Goal: Task Accomplishment & Management: Complete application form

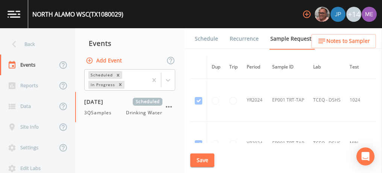
click at [29, 41] on div "Back" at bounding box center [34, 44] width 68 height 21
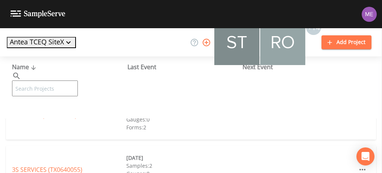
click at [42, 80] on input "text" at bounding box center [45, 88] width 66 height 16
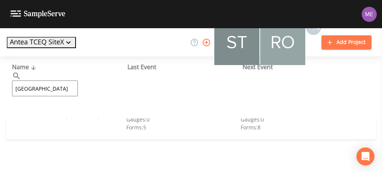
type input "Benton city"
click at [22, 118] on link "BENTON CITY WSC (TX1630034)" at bounding box center [56, 115] width 88 height 8
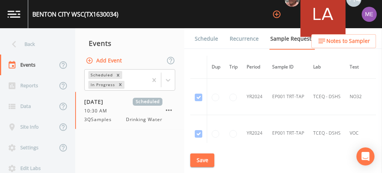
click at [209, 39] on link "Schedule" at bounding box center [207, 38] width 26 height 21
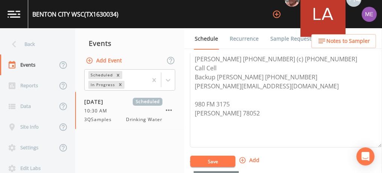
scroll to position [224, 0]
drag, startPoint x: 192, startPoint y: 86, endPoint x: 280, endPoint y: 88, distance: 87.9
click at [280, 88] on textarea "Maria Vella 830-709-3254 (c) 210-687-0636 Call Cell Backup Lloyd Scott 210-260-…" at bounding box center [286, 98] width 192 height 95
click at [286, 36] on link "Sample Requests" at bounding box center [292, 38] width 46 height 21
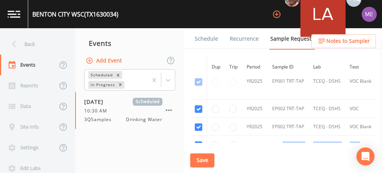
scroll to position [1182, 0]
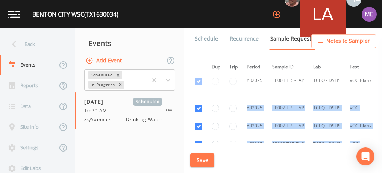
drag, startPoint x: 371, startPoint y: 100, endPoint x: 239, endPoint y: 100, distance: 132.3
copy tbody "YR2025 EP002 TRT-TAP TCEQ - DSHS VOC 2504878 YR2025 EP002 TRT-TAP TCEQ - DSHS V…"
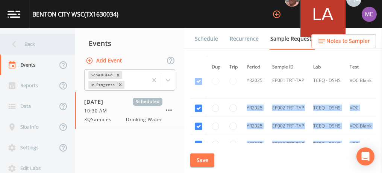
click at [29, 43] on div "Back" at bounding box center [34, 44] width 68 height 21
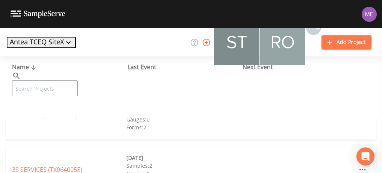
click at [41, 80] on input "text" at bounding box center [45, 88] width 66 height 16
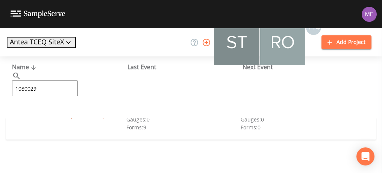
type input "1080029"
click at [44, 113] on link "NORTH ALAMO WSC (TX1080029)" at bounding box center [58, 115] width 92 height 8
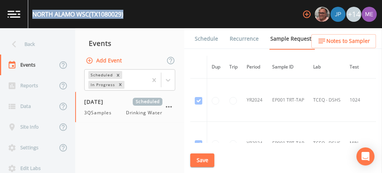
drag, startPoint x: 34, startPoint y: 14, endPoint x: 126, endPoint y: 14, distance: 92.1
click at [126, 14] on div "NORTH ALAMO WSC (TX1080029) +14" at bounding box center [191, 14] width 382 height 28
copy div "NORTH ALAMO WSC (TX1080029)"
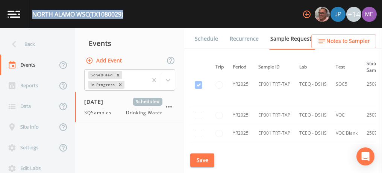
scroll to position [3300, 0]
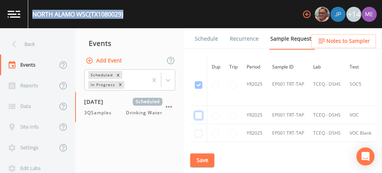
checkbox input "true"
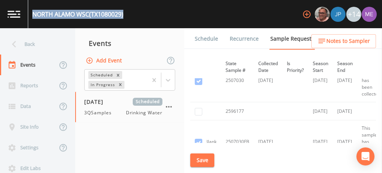
scroll to position [3513, 155]
checkbox input "true"
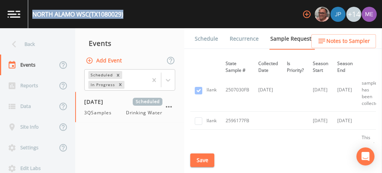
scroll to position [3565, 155]
checkbox input "true"
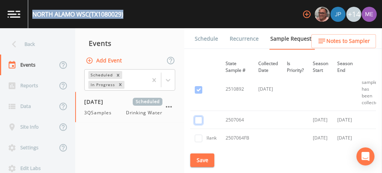
checkbox input "true"
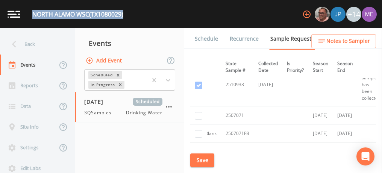
scroll to position [3969, 155]
checkbox input "true"
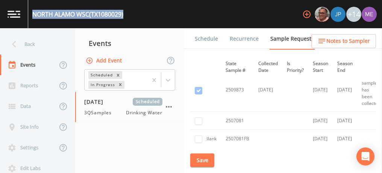
scroll to position [4173, 155]
checkbox input "true"
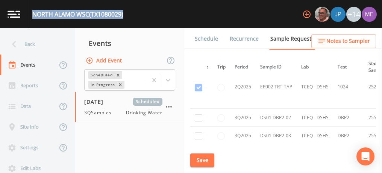
scroll to position [6575, 12]
checkbox input "true"
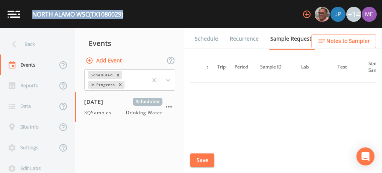
scroll to position [5584, 12]
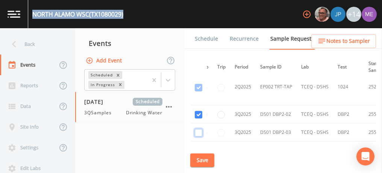
checkbox input "true"
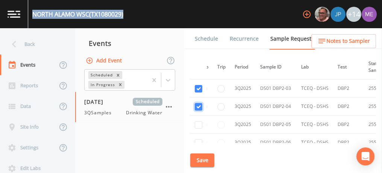
scroll to position [5627, 12]
checkbox input "true"
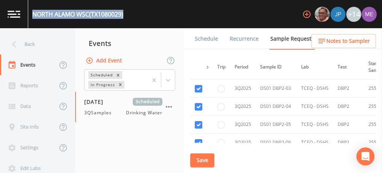
checkbox input "true"
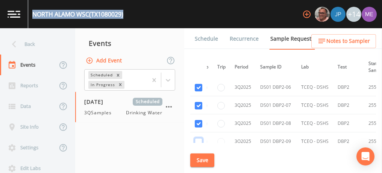
checkbox input "true"
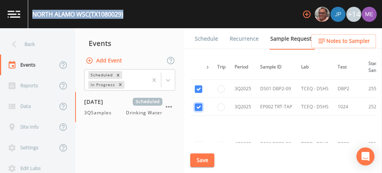
scroll to position [5736, 12]
click at [204, 161] on button "Save" at bounding box center [202, 160] width 24 height 14
click at [203, 158] on button "Save" at bounding box center [202, 160] width 24 height 14
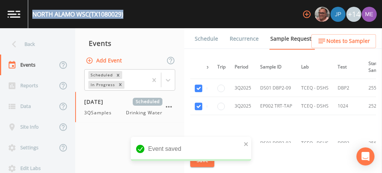
click at [209, 38] on link "Schedule" at bounding box center [207, 38] width 26 height 21
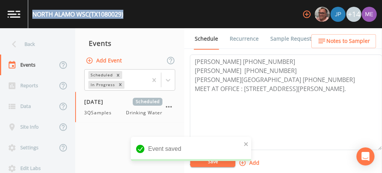
scroll to position [222, 0]
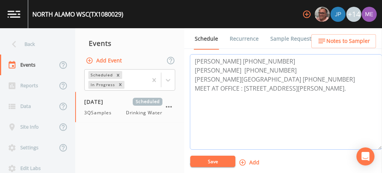
drag, startPoint x: 194, startPoint y: 66, endPoint x: 291, endPoint y: 84, distance: 98.2
click at [291, 84] on textarea "Domingo Cortez 956-656-5555 Roland Samora 956-651-0400 Francisco De La Sota 956…" at bounding box center [286, 101] width 192 height 95
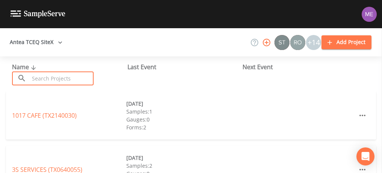
click at [87, 75] on input "text" at bounding box center [61, 78] width 64 height 14
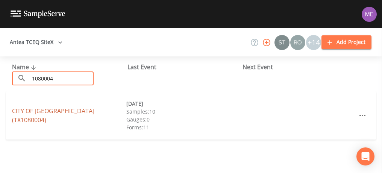
type input "1080004"
click at [32, 117] on link "CITY OF EDINBURG (TX1080004)" at bounding box center [53, 115] width 82 height 17
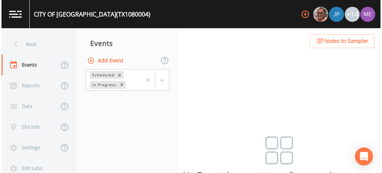
scroll to position [19, 0]
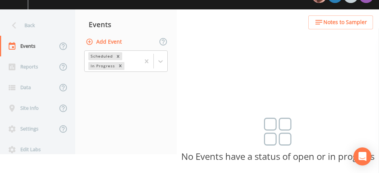
click at [107, 39] on button "Add Event" at bounding box center [104, 42] width 41 height 14
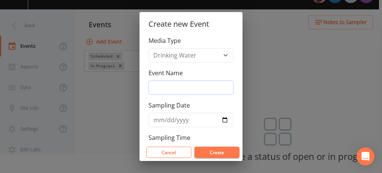
click at [164, 82] on input "Event Name" at bounding box center [190, 87] width 85 height 14
type input "3QSamples"
type input "[DATE]"
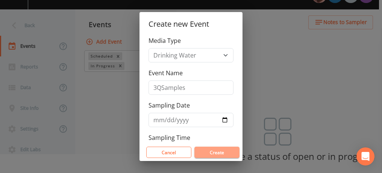
click at [215, 150] on button "Create" at bounding box center [216, 152] width 45 height 11
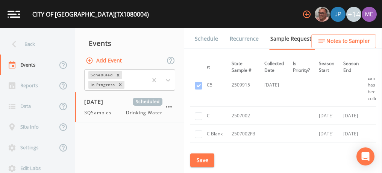
scroll to position [2046, 149]
checkbox input "true"
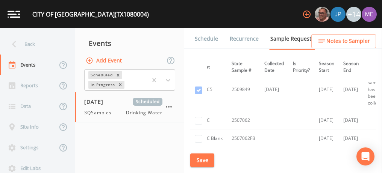
scroll to position [2260, 149]
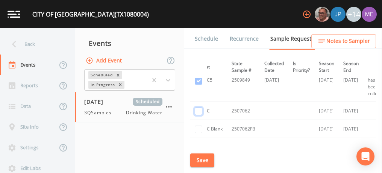
checkbox input "true"
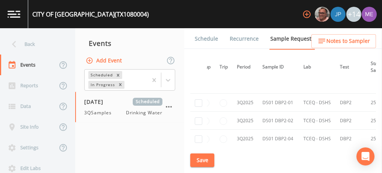
scroll to position [3346, 10]
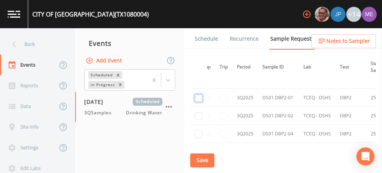
checkbox input "true"
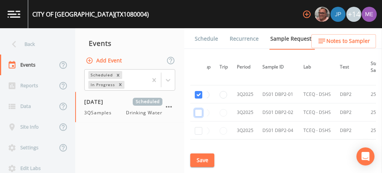
checkbox input "true"
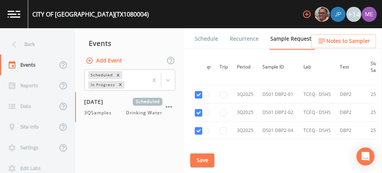
checkbox input "true"
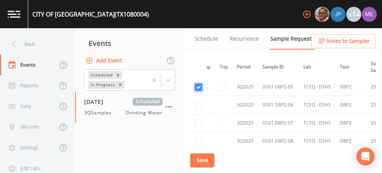
scroll to position [2898, 10]
checkbox input "true"
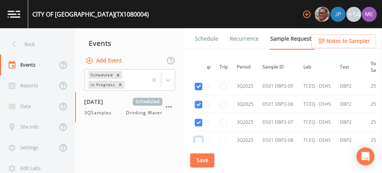
checkbox input "true"
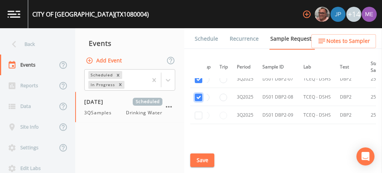
scroll to position [2941, 10]
checkbox input "true"
click at [201, 157] on button "Save" at bounding box center [202, 160] width 24 height 14
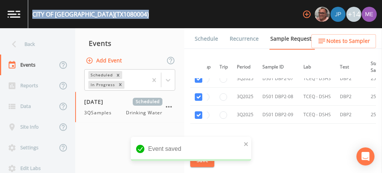
drag, startPoint x: 33, startPoint y: 11, endPoint x: 122, endPoint y: 16, distance: 89.2
click at [122, 16] on div "CITY OF EDINBURG (TX1080004) +14" at bounding box center [191, 14] width 382 height 28
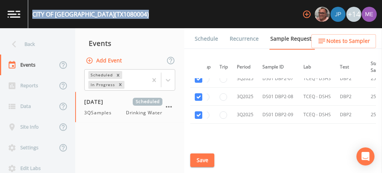
copy div "CITY OF EDINBURG (TX1080004)"
click at [204, 158] on button "Save" at bounding box center [202, 160] width 24 height 14
click at [201, 39] on link "Schedule" at bounding box center [207, 38] width 26 height 21
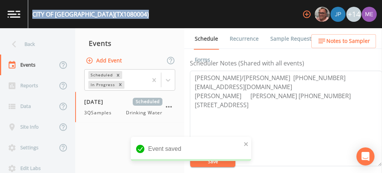
scroll to position [206, 0]
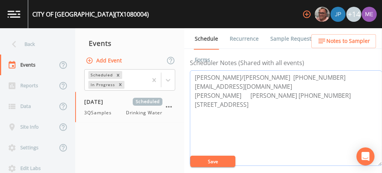
drag, startPoint x: 238, startPoint y: 94, endPoint x: 295, endPoint y: 94, distance: 57.1
click at [295, 94] on textarea "JAVIER VALDEZ/ALFREDO HERNANDEZ 956-388-8220 alhernandez@cityofedinburg.com TON…" at bounding box center [286, 117] width 192 height 95
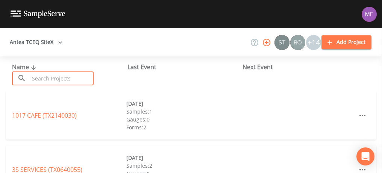
click at [83, 79] on input "text" at bounding box center [61, 78] width 64 height 14
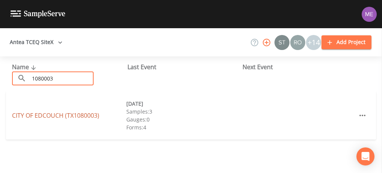
type input "1080003"
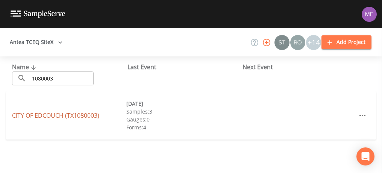
click at [41, 114] on link "CITY OF EDCOUCH (TX1080003)" at bounding box center [55, 115] width 87 height 8
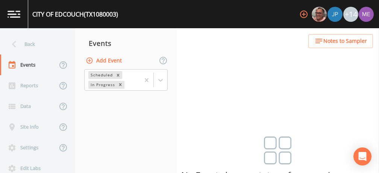
click at [100, 59] on button "Add Event" at bounding box center [104, 61] width 41 height 14
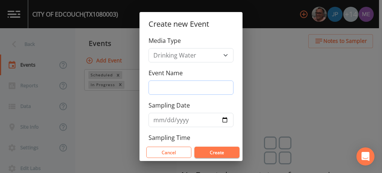
click at [155, 85] on input "Event Name" at bounding box center [190, 87] width 85 height 14
type input "3QSamples"
type input "[DATE]"
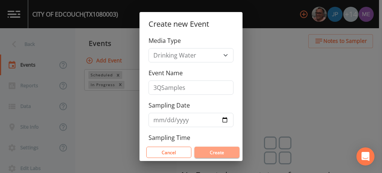
click at [217, 150] on button "Create" at bounding box center [216, 152] width 45 height 11
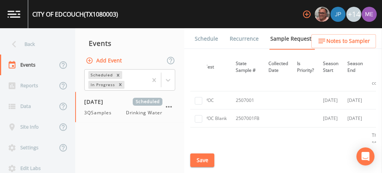
scroll to position [852, 145]
checkbox input "true"
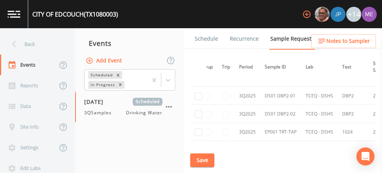
scroll to position [1324, 8]
checkbox input "true"
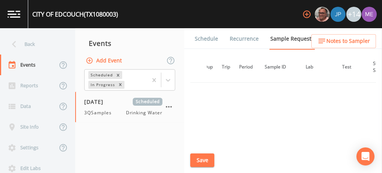
scroll to position [1125, 8]
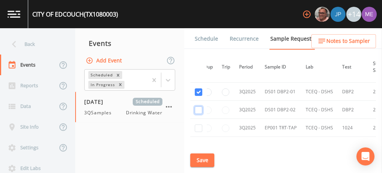
checkbox input "true"
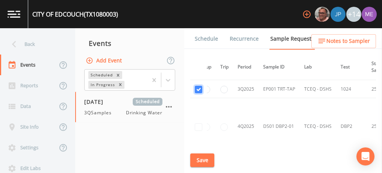
scroll to position [1164, 9]
click at [198, 156] on button "Save" at bounding box center [202, 160] width 24 height 14
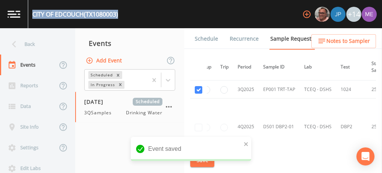
drag, startPoint x: 32, startPoint y: 13, endPoint x: 119, endPoint y: 15, distance: 87.2
click at [118, 15] on div "CITY OF EDCOUCH (TX1080003)" at bounding box center [75, 14] width 86 height 9
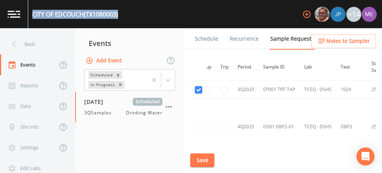
copy div "CITY OF EDCOUCH (TX1080003)"
click at [201, 157] on button "Save" at bounding box center [202, 160] width 24 height 14
click at [203, 38] on link "Schedule" at bounding box center [207, 38] width 26 height 21
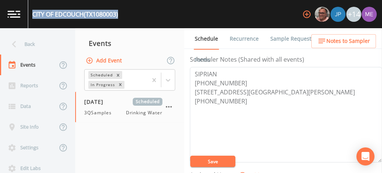
scroll to position [231, 0]
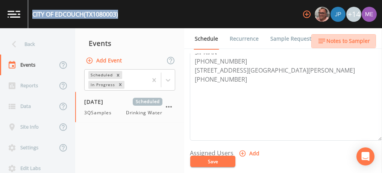
click at [337, 39] on span "Notes to Sampler" at bounding box center [348, 40] width 44 height 9
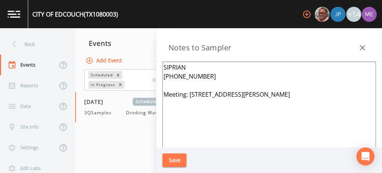
drag, startPoint x: 163, startPoint y: 65, endPoint x: 202, endPoint y: 76, distance: 40.6
click at [202, 76] on textarea "SIPRIAN 956-246-1151 Meeting: 401 Adkins Ave,Edcouch 78538" at bounding box center [268, 153] width 213 height 183
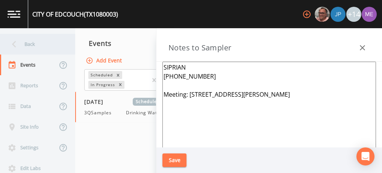
click at [33, 42] on div "Back" at bounding box center [34, 44] width 68 height 21
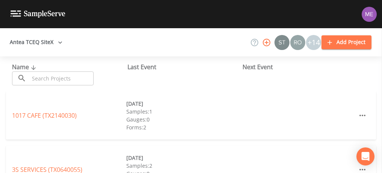
click at [59, 77] on input "text" at bounding box center [61, 78] width 64 height 14
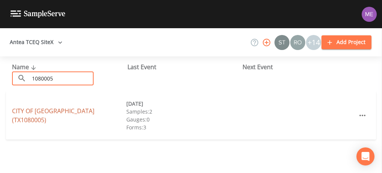
type input "1080005"
click at [60, 115] on link "CITY OF ELSA (TX1080005)" at bounding box center [53, 115] width 82 height 17
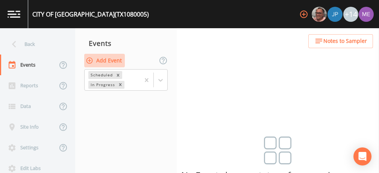
click at [110, 58] on button "Add Event" at bounding box center [104, 61] width 41 height 14
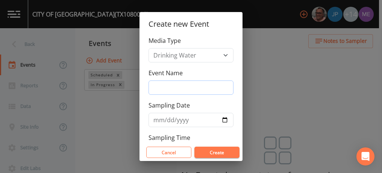
click at [165, 85] on input "Event Name" at bounding box center [190, 87] width 85 height 14
type input "3QSamples"
type input "[DATE]"
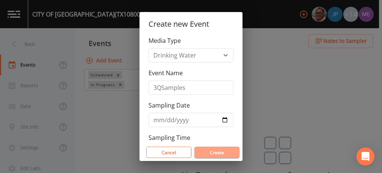
click at [215, 151] on button "Create" at bounding box center [216, 152] width 45 height 11
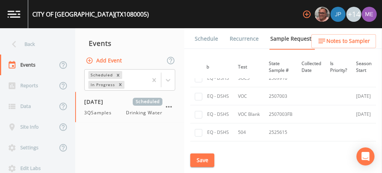
scroll to position [712, 112]
checkbox input "true"
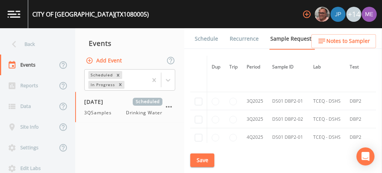
scroll to position [987, 0]
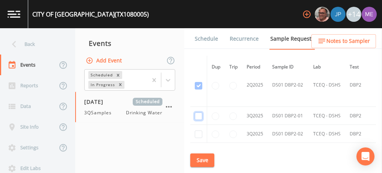
checkbox input "true"
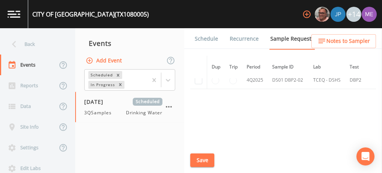
scroll to position [858, 0]
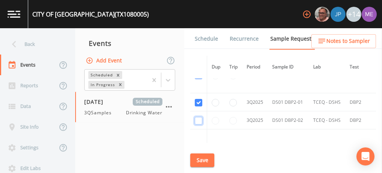
checkbox input "true"
click at [205, 159] on button "Save" at bounding box center [202, 160] width 24 height 14
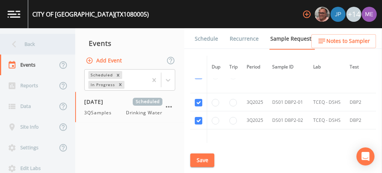
click at [30, 45] on div "Back" at bounding box center [34, 44] width 68 height 21
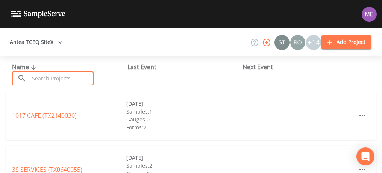
click at [46, 78] on input "text" at bounding box center [61, 78] width 64 height 14
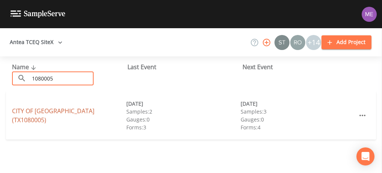
type input "1080005"
click at [30, 116] on link "CITY OF ELSA (TX1080005)" at bounding box center [53, 115] width 82 height 17
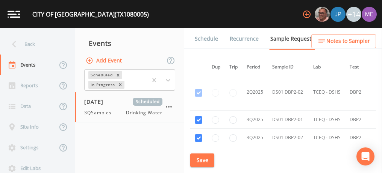
scroll to position [842, 0]
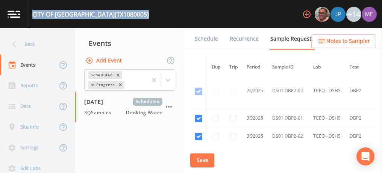
drag, startPoint x: 33, startPoint y: 12, endPoint x: 107, endPoint y: 15, distance: 74.1
click at [107, 15] on div "CITY OF ELSA (TX1080005) +14" at bounding box center [191, 14] width 382 height 28
copy div "CITY OF ELSA (TX1080005)"
click at [206, 40] on link "Schedule" at bounding box center [207, 38] width 26 height 21
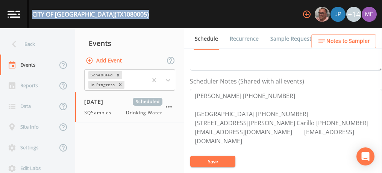
scroll to position [215, 0]
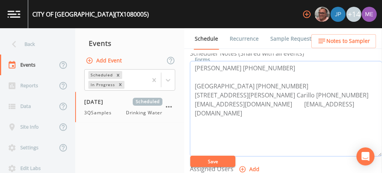
drag, startPoint x: 194, startPoint y: 66, endPoint x: 273, endPoint y: 63, distance: 79.0
click at [273, 63] on textarea "Rey Hinojosa 956-532-1468 City Hall 956-262-2127 500 W. 5th St, Elsa 78543 Anto…" at bounding box center [286, 108] width 192 height 95
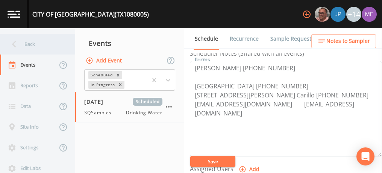
click at [27, 42] on div "Back" at bounding box center [34, 44] width 68 height 21
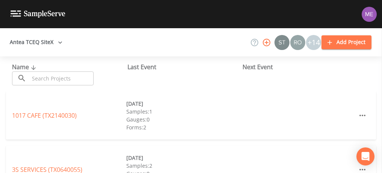
click at [51, 80] on input "text" at bounding box center [61, 78] width 64 height 14
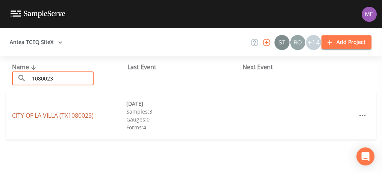
type input "1080023"
click at [24, 115] on link "CITY OF LA VILLA (TX1080023)" at bounding box center [53, 115] width 82 height 8
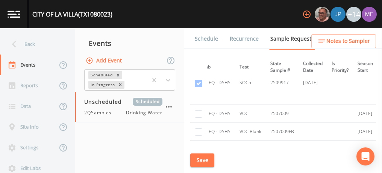
scroll to position [797, 110]
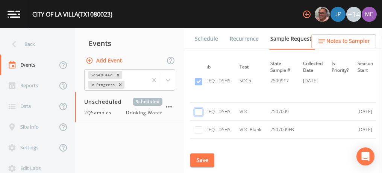
checkbox input "true"
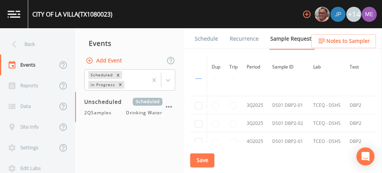
scroll to position [1184, 0]
checkbox input "true"
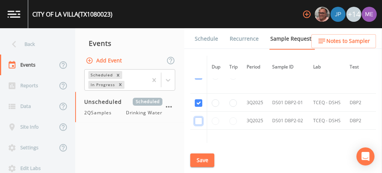
checkbox input "true"
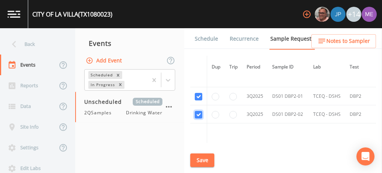
scroll to position [1037, 0]
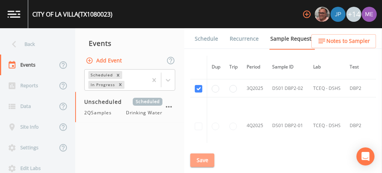
click at [203, 159] on button "Save" at bounding box center [202, 160] width 24 height 14
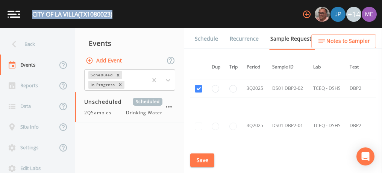
drag, startPoint x: 32, startPoint y: 11, endPoint x: 116, endPoint y: 17, distance: 84.4
click at [116, 17] on div "CITY OF LA VILLA (TX1080023) +14" at bounding box center [191, 14] width 382 height 28
copy div "CITY OF LA VILLA (TX1080023)"
click at [211, 39] on link "Schedule" at bounding box center [207, 38] width 26 height 21
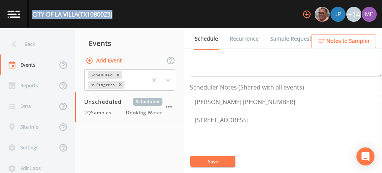
scroll to position [198, 0]
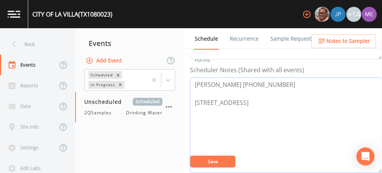
drag, startPoint x: 194, startPoint y: 82, endPoint x: 289, endPoint y: 84, distance: 94.7
click at [289, 84] on textarea "Antonio Carrillo SR 956-313-7199 309 Nogales Ave La Villa 78562" at bounding box center [286, 124] width 192 height 95
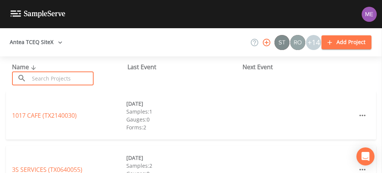
click at [80, 75] on input "text" at bounding box center [61, 78] width 64 height 14
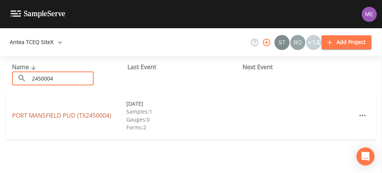
type input "2450004"
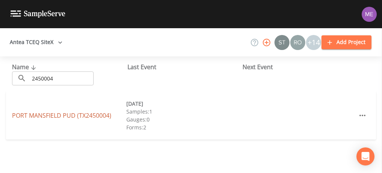
click at [39, 115] on link "[GEOGRAPHIC_DATA] (TX2450004)" at bounding box center [61, 115] width 99 height 8
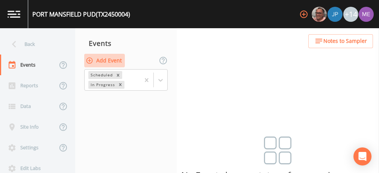
click at [106, 59] on button "Add Event" at bounding box center [104, 61] width 41 height 14
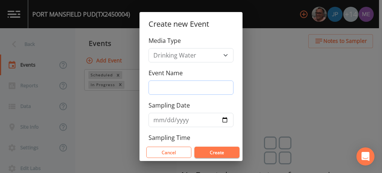
click at [181, 86] on input "Event Name" at bounding box center [190, 87] width 85 height 14
type input "3QSamples"
type input "[DATE]"
click at [213, 154] on button "Create" at bounding box center [216, 152] width 45 height 11
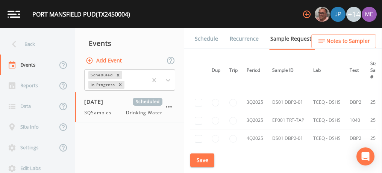
scroll to position [382, 0]
checkbox input "true"
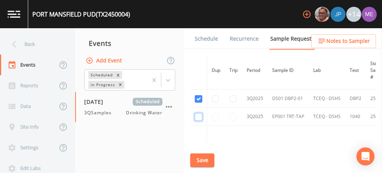
checkbox input "true"
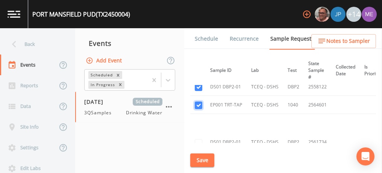
scroll to position [337, 62]
click at [202, 164] on button "Save" at bounding box center [202, 160] width 24 height 14
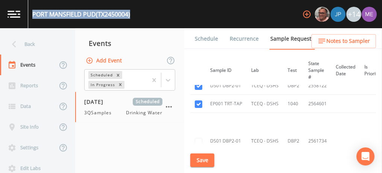
drag, startPoint x: 33, startPoint y: 12, endPoint x: 128, endPoint y: 3, distance: 95.1
click at [128, 3] on div "PORT MANSFIELD PUD (TX2450004)" at bounding box center [79, 14] width 102 height 28
copy div "PORT MANSFIELD PUD (TX2450004"
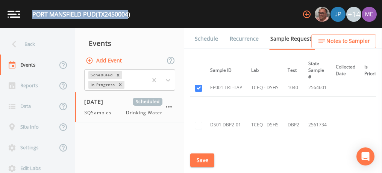
scroll to position [353, 62]
click at [204, 38] on link "Schedule" at bounding box center [207, 38] width 26 height 21
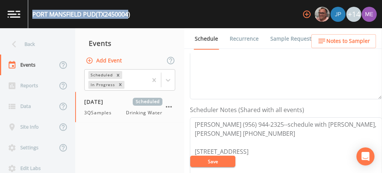
scroll to position [179, 0]
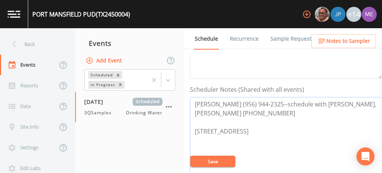
drag, startPoint x: 194, startPoint y: 103, endPoint x: 339, endPoint y: 101, distance: 144.7
click at [339, 101] on textarea "Susan Nelson (956) 944-2325--schedule with susan VASQUEZ, FRANK (956) 642-7040 …" at bounding box center [286, 144] width 192 height 95
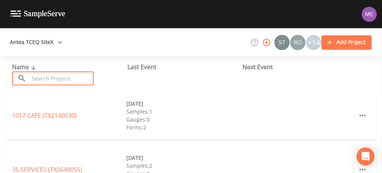
click at [79, 75] on input "text" at bounding box center [61, 78] width 64 height 14
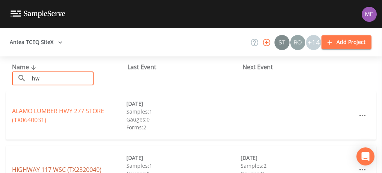
type input "hw"
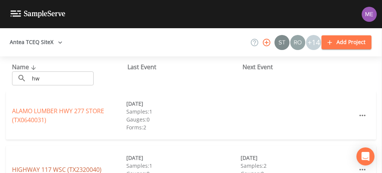
click at [55, 168] on link "HIGHWAY 117 WSC (TX2320040)" at bounding box center [56, 169] width 89 height 8
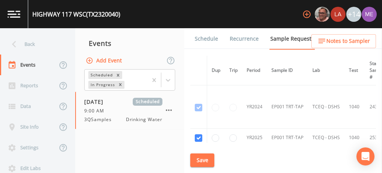
click at [205, 39] on link "Schedule" at bounding box center [207, 38] width 26 height 21
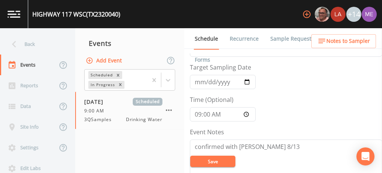
scroll to position [15, 0]
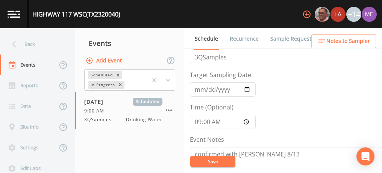
click at [289, 40] on link "Sample Requests" at bounding box center [292, 38] width 46 height 21
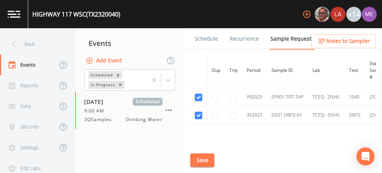
scroll to position [40, 0]
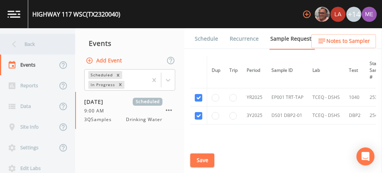
click at [34, 46] on div "Back" at bounding box center [34, 44] width 68 height 21
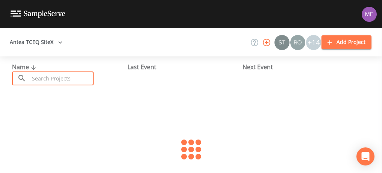
click at [56, 74] on input "text" at bounding box center [61, 78] width 64 height 14
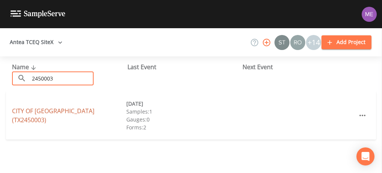
type input "2450003"
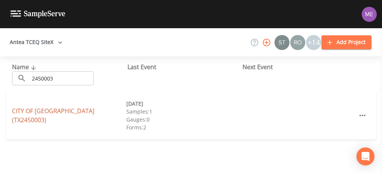
click at [21, 114] on link "CITY OF [GEOGRAPHIC_DATA] (TX2450003)" at bounding box center [53, 115] width 82 height 17
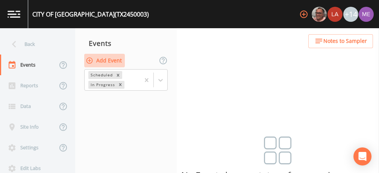
click at [115, 59] on button "Add Event" at bounding box center [104, 61] width 41 height 14
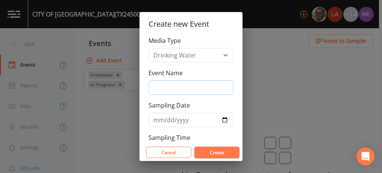
click at [168, 86] on input "Event Name" at bounding box center [190, 87] width 85 height 14
type input "3QSamples"
type input "[DATE]"
click at [215, 149] on button "Create" at bounding box center [216, 152] width 45 height 11
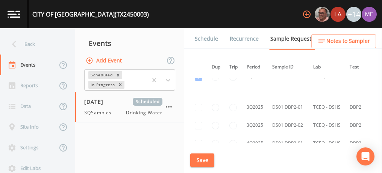
scroll to position [982, 0]
checkbox input "true"
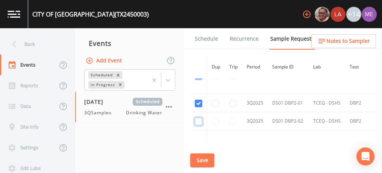
checkbox input "true"
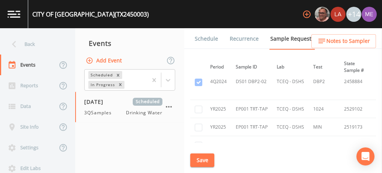
scroll to position [489, 0]
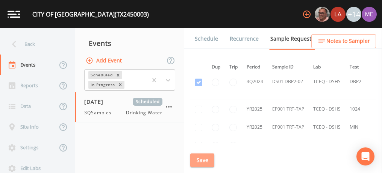
click at [197, 162] on button "Save" at bounding box center [202, 160] width 24 height 14
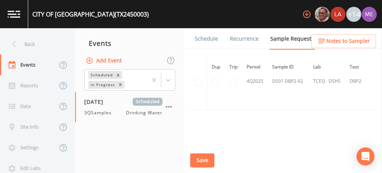
scroll to position [992, 0]
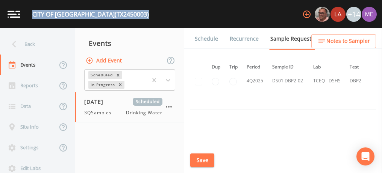
drag, startPoint x: 32, startPoint y: 14, endPoint x: 114, endPoint y: 17, distance: 82.3
click at [114, 17] on div "CITY OF [GEOGRAPHIC_DATA] (TX2450003) +14" at bounding box center [191, 14] width 382 height 28
copy div "CITY OF [GEOGRAPHIC_DATA] (TX2450003)"
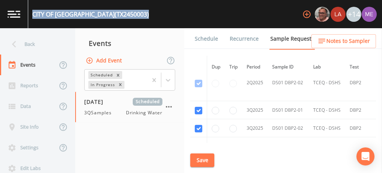
scroll to position [849, 0]
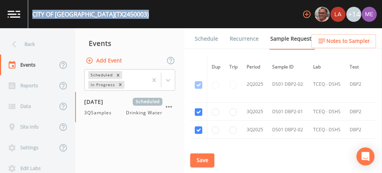
click at [201, 36] on link "Schedule" at bounding box center [207, 38] width 26 height 21
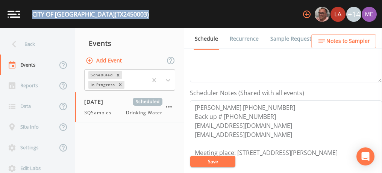
scroll to position [176, 0]
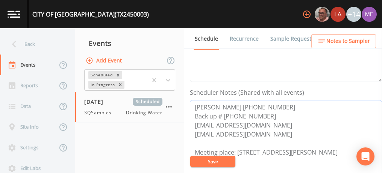
drag, startPoint x: 193, startPoint y: 107, endPoint x: 249, endPoint y: 105, distance: 56.4
click at [249, 105] on textarea "[PERSON_NAME] [PHONE_NUMBER] Back up # [PHONE_NUMBER] [EMAIL_ADDRESS][DOMAIN_NA…" at bounding box center [286, 147] width 192 height 95
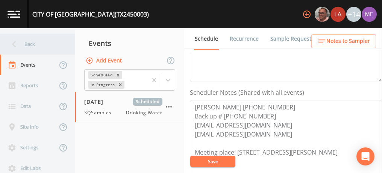
click at [33, 45] on div "Back" at bounding box center [34, 44] width 68 height 21
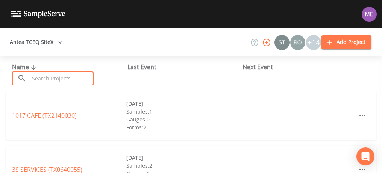
click at [44, 77] on input "text" at bounding box center [61, 78] width 64 height 14
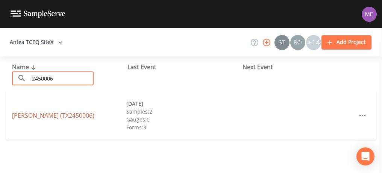
type input "2450006"
click at [29, 115] on link "[PERSON_NAME] (TX2450006)" at bounding box center [53, 115] width 82 height 8
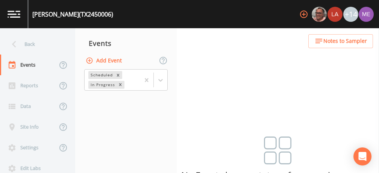
click at [120, 61] on button "Add Event" at bounding box center [104, 61] width 41 height 14
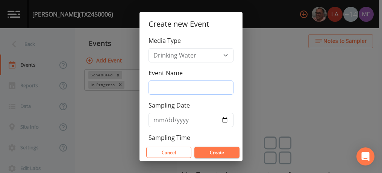
click at [161, 86] on input "Event Name" at bounding box center [190, 87] width 85 height 14
type input "3QSamples"
type input "[DATE]"
click at [216, 153] on button "Create" at bounding box center [216, 152] width 45 height 11
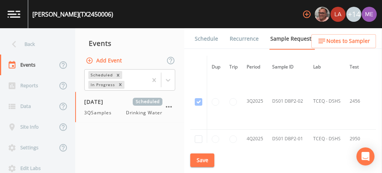
scroll to position [1317, 0]
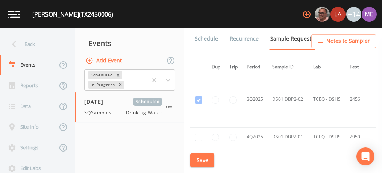
click at [198, 94] on td at bounding box center [198, 99] width 17 height 57
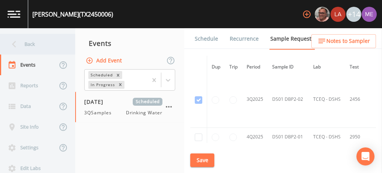
click at [33, 43] on div "Back" at bounding box center [34, 44] width 68 height 21
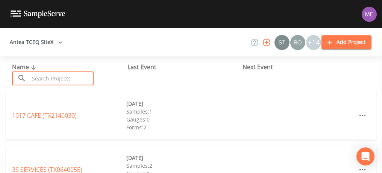
click at [48, 75] on input "text" at bounding box center [61, 78] width 64 height 14
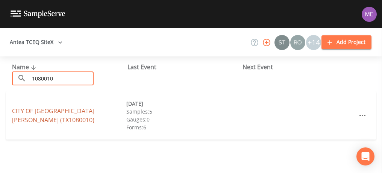
type input "1080010"
click at [36, 114] on link "CITY OF [GEOGRAPHIC_DATA][PERSON_NAME] (TX1080010)" at bounding box center [53, 115] width 82 height 17
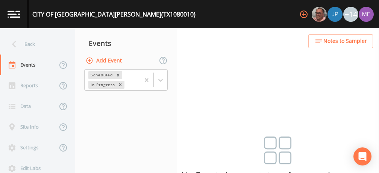
click at [117, 60] on button "Add Event" at bounding box center [104, 61] width 41 height 14
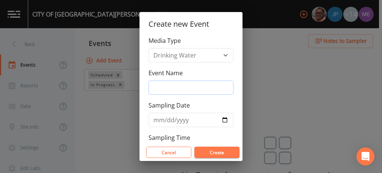
click at [177, 85] on input "Event Name" at bounding box center [190, 87] width 85 height 14
type input "3QSamples"
type input "[DATE]"
click at [220, 153] on button "Create" at bounding box center [216, 152] width 45 height 11
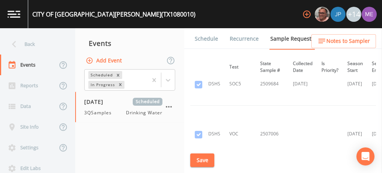
scroll to position [1357, 120]
click at [292, 109] on td at bounding box center [302, 132] width 29 height 57
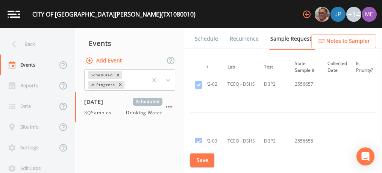
scroll to position [2526, 86]
